Goal: Task Accomplishment & Management: Manage account settings

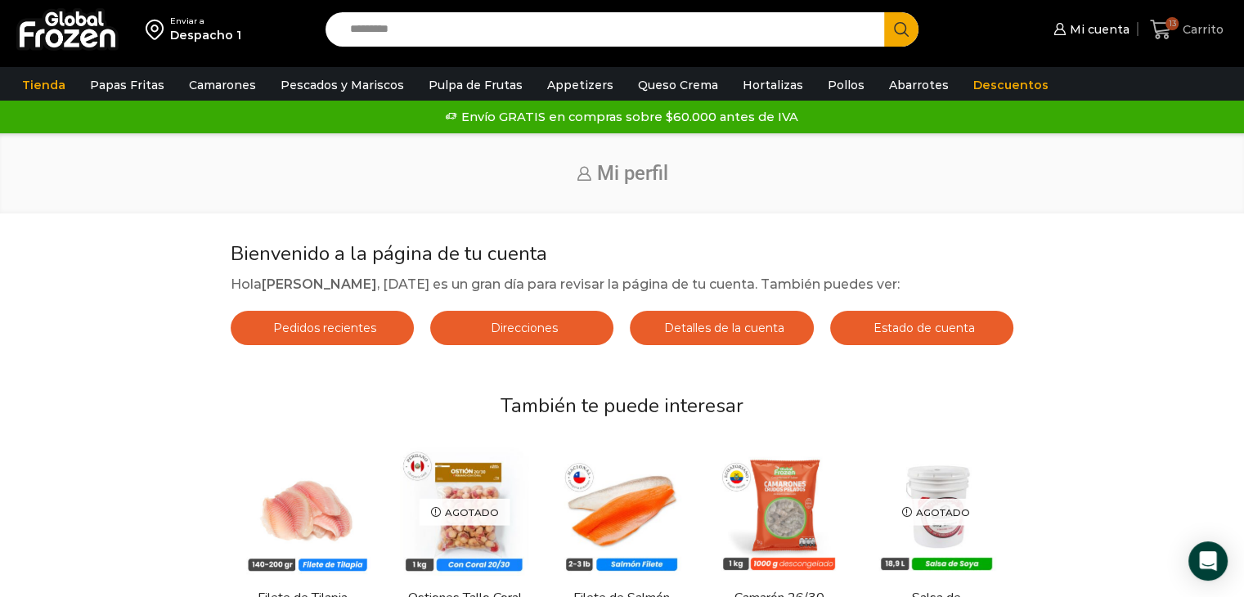
click at [1175, 32] on span "13" at bounding box center [1164, 30] width 29 height 22
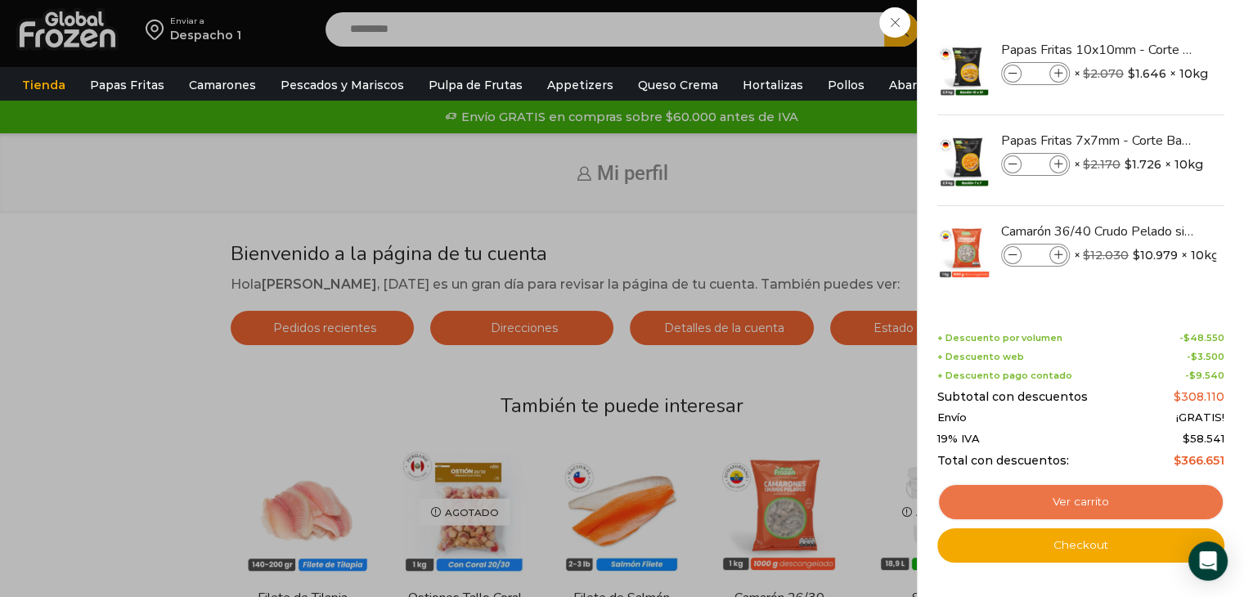
click at [1077, 501] on link "Ver carrito" at bounding box center [1081, 503] width 287 height 38
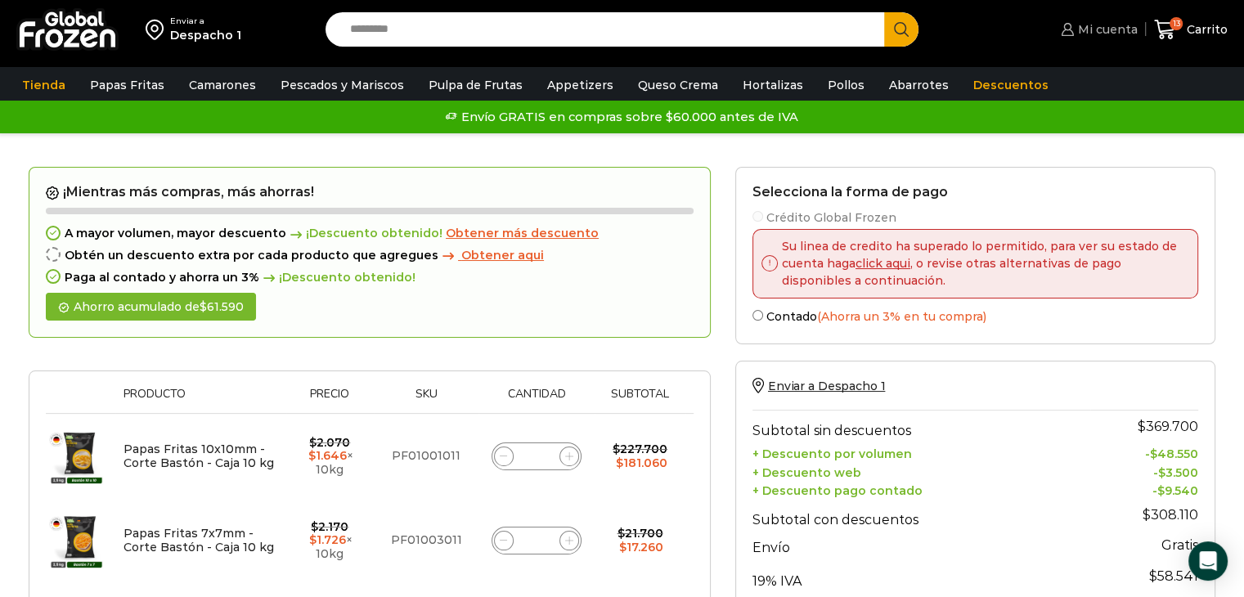
click at [1104, 20] on link "Mi cuenta" at bounding box center [1097, 29] width 80 height 33
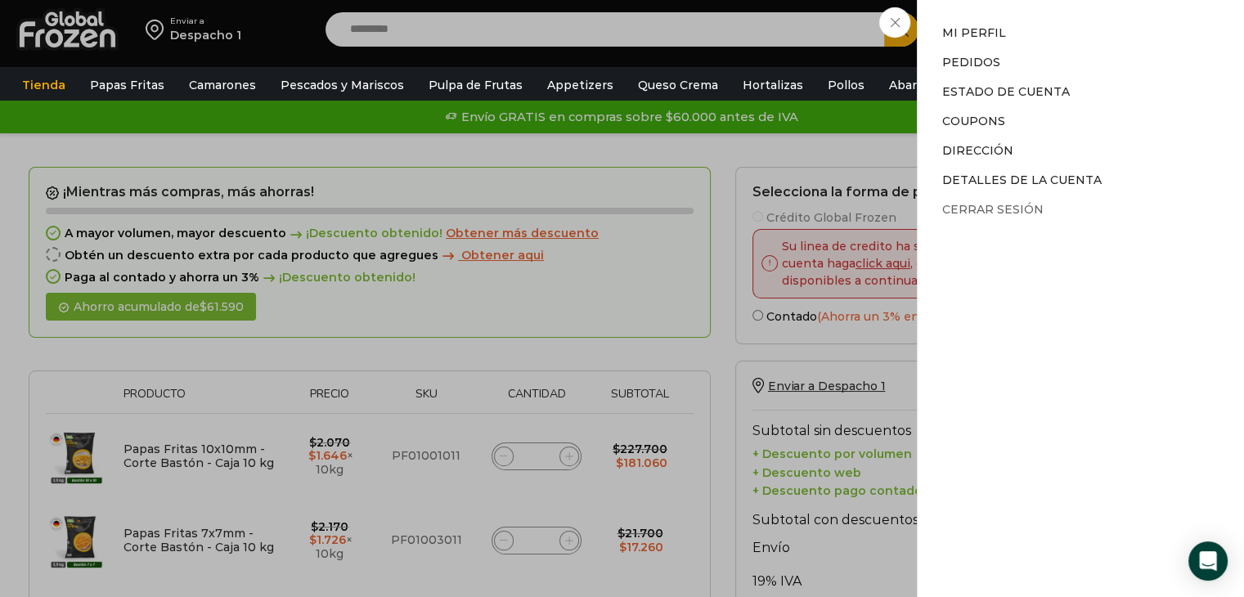
click at [1008, 211] on link "Cerrar sesión" at bounding box center [992, 209] width 101 height 15
